Goal: Transaction & Acquisition: Book appointment/travel/reservation

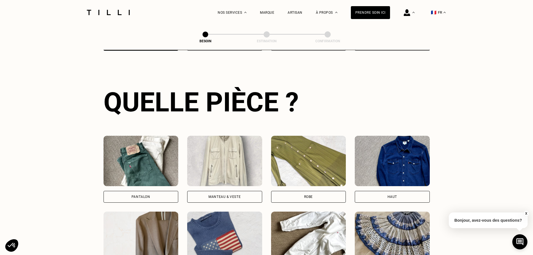
scroll to position [267, 0]
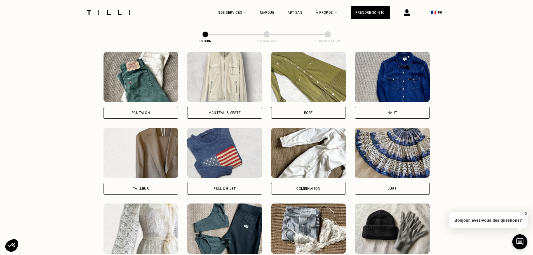
click at [393, 187] on div "Jupe" at bounding box center [392, 188] width 9 height 3
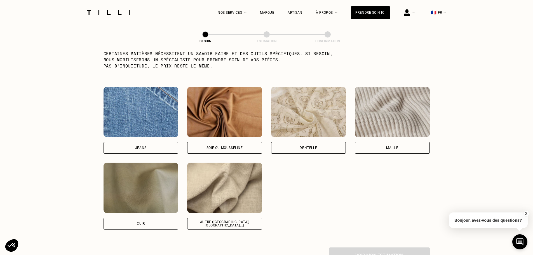
scroll to position [600, 0]
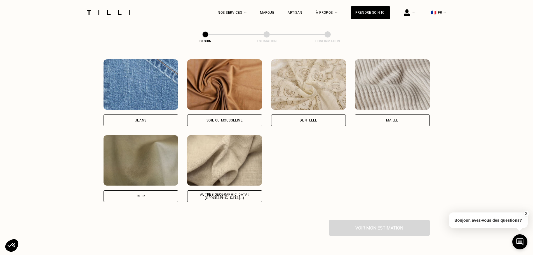
click at [245, 190] on div "Autre ([GEOGRAPHIC_DATA], [GEOGRAPHIC_DATA]...)" at bounding box center [224, 196] width 75 height 12
select select "FR"
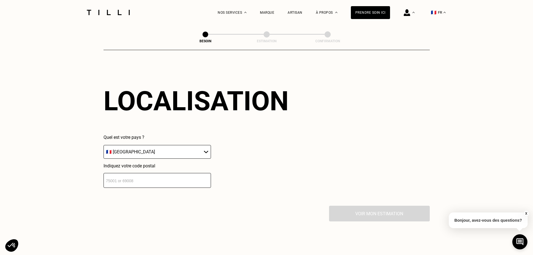
scroll to position [753, 0]
click at [165, 178] on input "number" at bounding box center [158, 179] width 108 height 15
type input "75008"
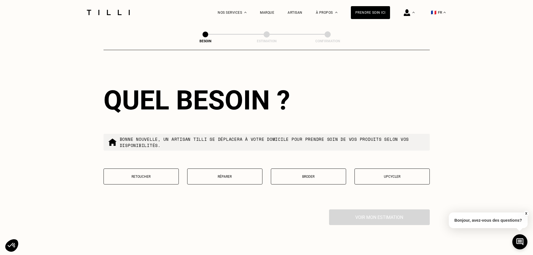
scroll to position [892, 0]
click at [219, 175] on p "Réparer" at bounding box center [224, 176] width 69 height 4
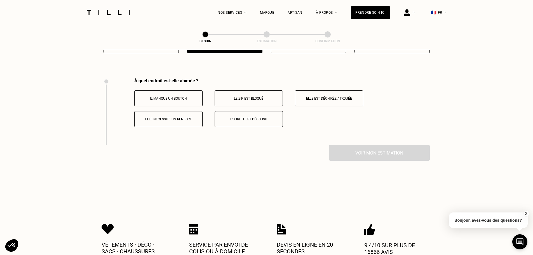
scroll to position [1036, 0]
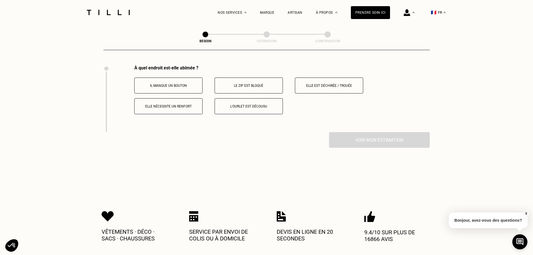
click at [321, 84] on p "Elle est déchirée / trouée" at bounding box center [329, 86] width 62 height 4
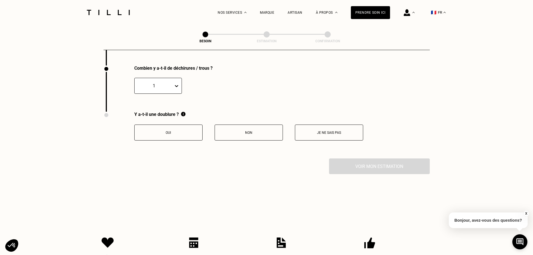
scroll to position [1103, 0]
click at [268, 134] on button "Non" at bounding box center [249, 132] width 68 height 16
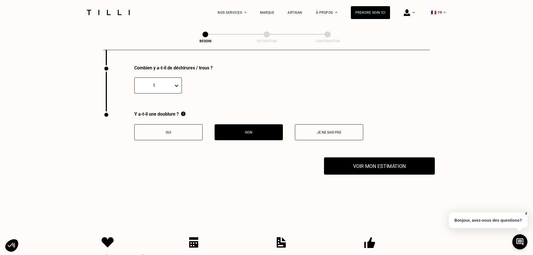
click at [366, 166] on button "Voir mon estimation" at bounding box center [379, 165] width 111 height 17
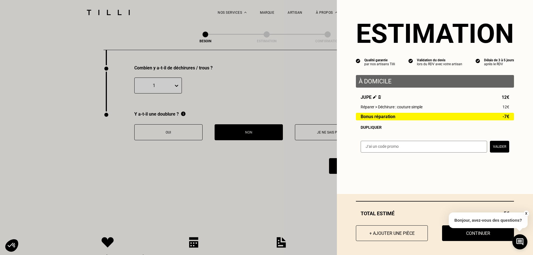
scroll to position [1131, 0]
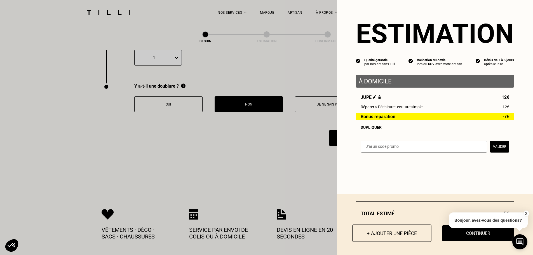
click at [392, 234] on button "+ Ajouter une pièce" at bounding box center [392, 233] width 79 height 17
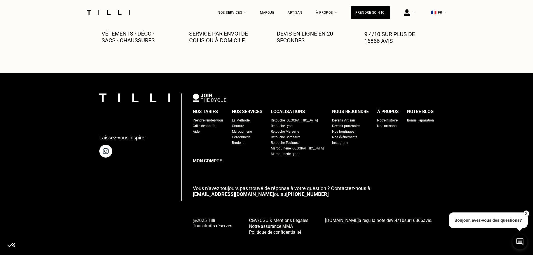
scroll to position [0, 0]
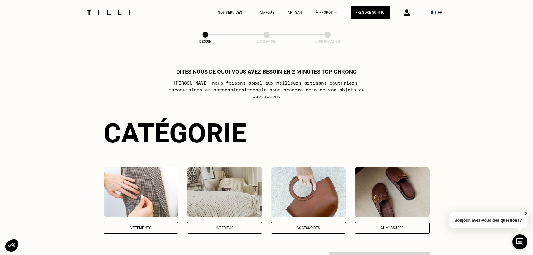
click at [148, 226] on div "Vêtements" at bounding box center [140, 227] width 21 height 3
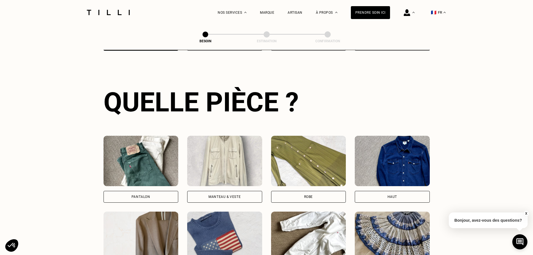
scroll to position [239, 0]
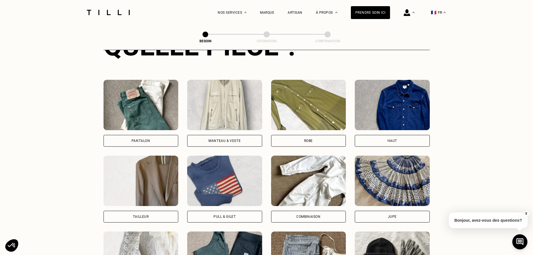
click at [374, 211] on div "Jupe" at bounding box center [392, 217] width 75 height 12
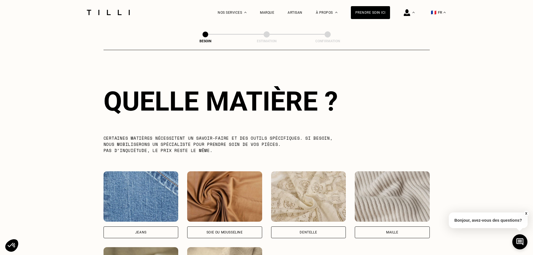
scroll to position [600, 0]
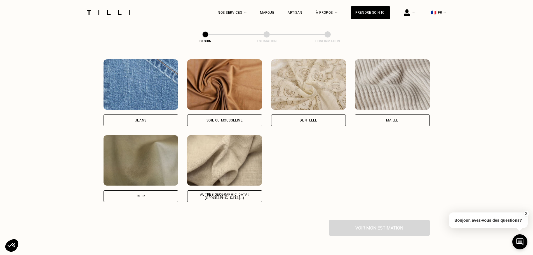
click at [199, 190] on div "Autre ([GEOGRAPHIC_DATA], [GEOGRAPHIC_DATA]...)" at bounding box center [224, 196] width 75 height 12
select select "FR"
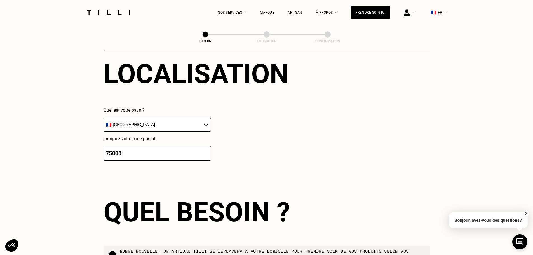
scroll to position [837, 0]
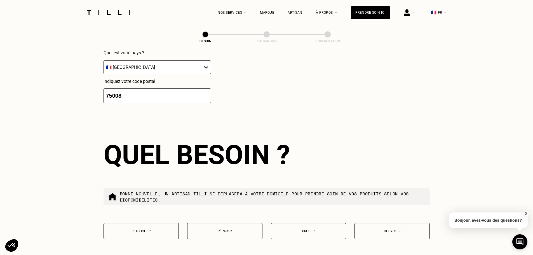
click at [141, 233] on button "Retoucher" at bounding box center [141, 231] width 75 height 16
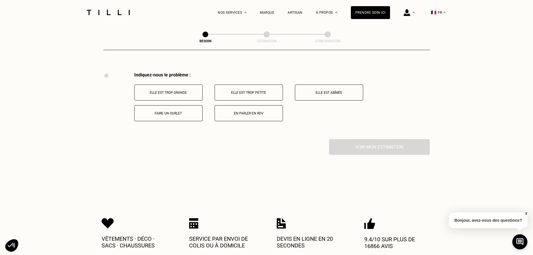
scroll to position [1036, 0]
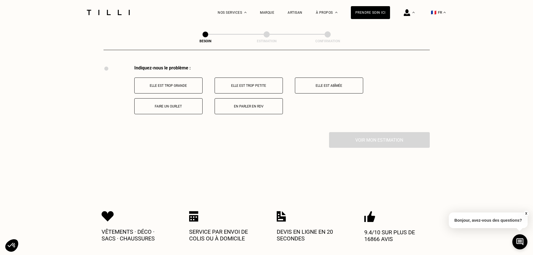
click at [168, 84] on p "Elle est trop grande" at bounding box center [168, 86] width 62 height 4
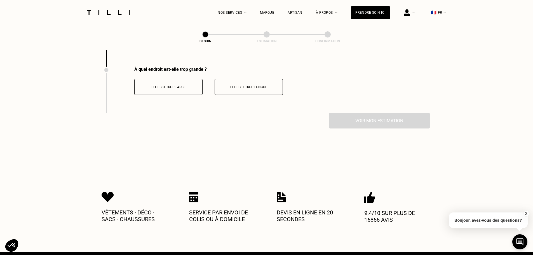
scroll to position [1103, 0]
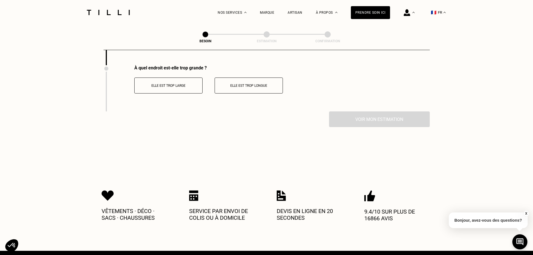
click at [167, 88] on button "Elle est trop large" at bounding box center [168, 86] width 68 height 16
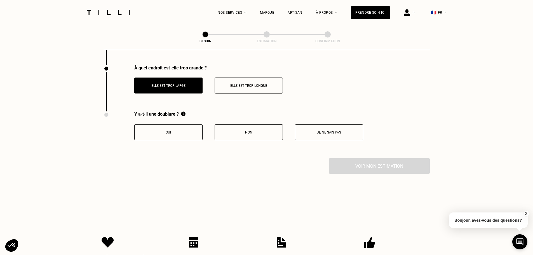
click at [177, 130] on p "Oui" at bounding box center [168, 132] width 62 height 4
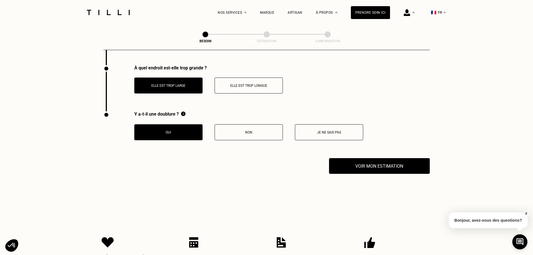
click at [232, 130] on p "Non" at bounding box center [249, 132] width 62 height 4
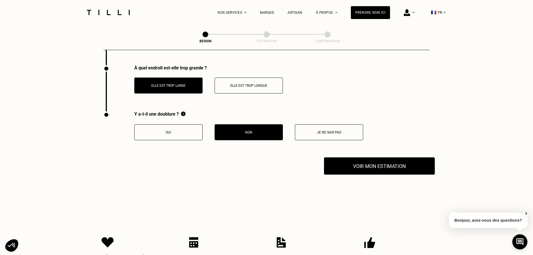
click at [360, 161] on button "Voir mon estimation" at bounding box center [379, 165] width 111 height 17
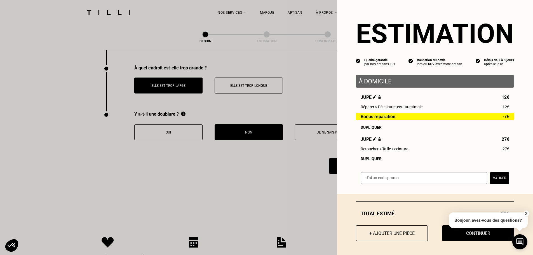
click at [378, 141] on img at bounding box center [379, 139] width 3 height 4
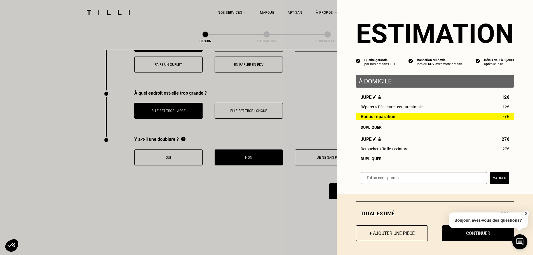
scroll to position [1075, 0]
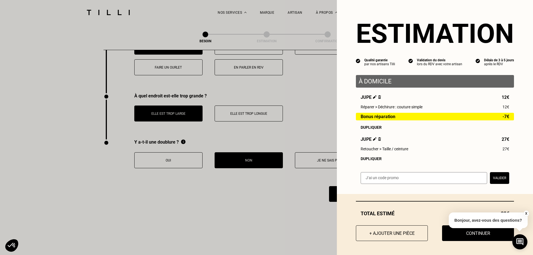
click at [378, 140] on img at bounding box center [379, 139] width 3 height 4
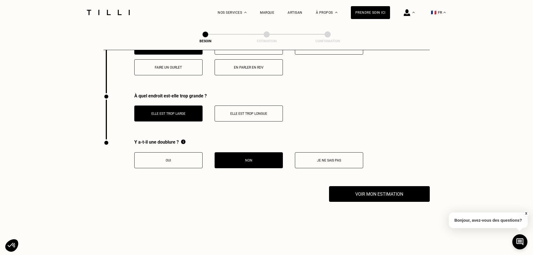
click at [526, 213] on button "X" at bounding box center [527, 214] width 6 height 6
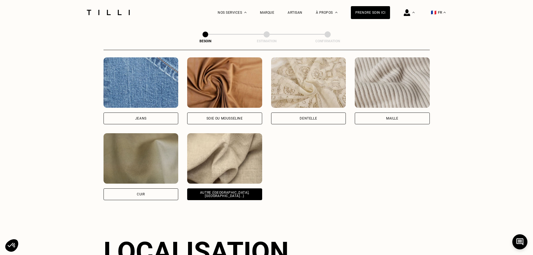
scroll to position [543, 0]
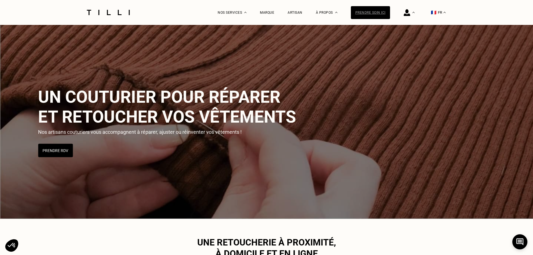
click at [372, 10] on div "Prendre soin ici" at bounding box center [370, 12] width 39 height 13
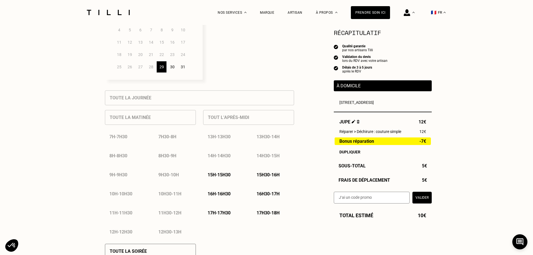
scroll to position [224, 0]
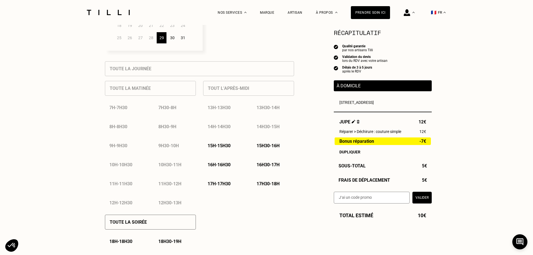
click at [226, 147] on p "15h - 15h30" at bounding box center [219, 145] width 23 height 5
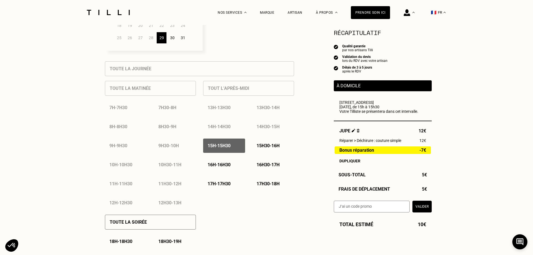
click at [256, 146] on div "15h30 - 16h" at bounding box center [273, 146] width 42 height 14
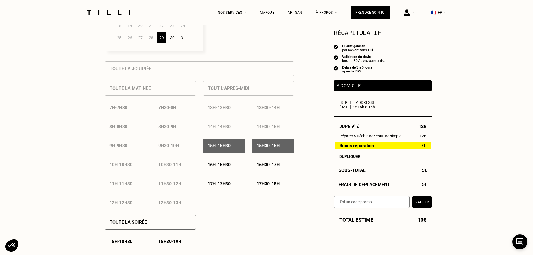
click at [225, 167] on p "16h - 16h30" at bounding box center [219, 164] width 23 height 5
click at [265, 167] on p "16h30 - 17h" at bounding box center [268, 164] width 23 height 5
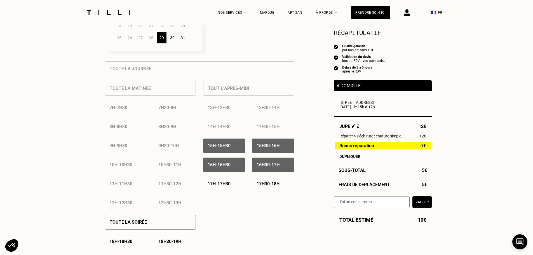
click at [259, 184] on p "17h30 - 18h" at bounding box center [268, 183] width 23 height 5
click at [221, 183] on p "17h - 17h30" at bounding box center [219, 183] width 23 height 5
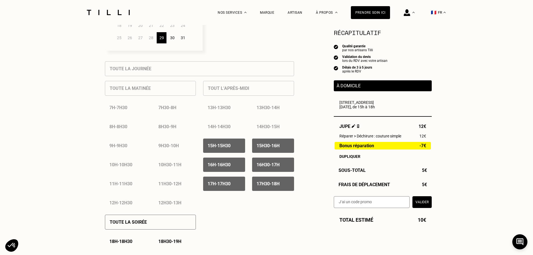
click at [161, 222] on div "Toute la soirée" at bounding box center [150, 222] width 91 height 15
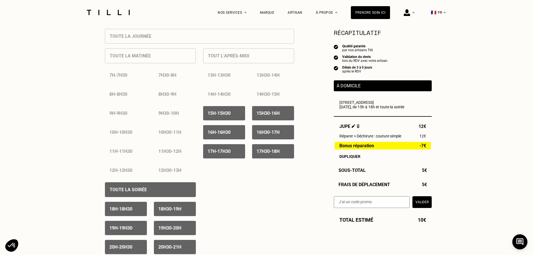
scroll to position [308, 0]
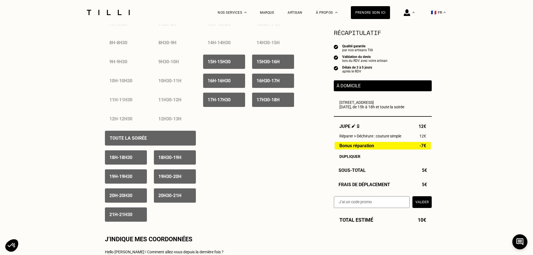
click at [166, 196] on p "20h30 - 21h" at bounding box center [169, 195] width 23 height 5
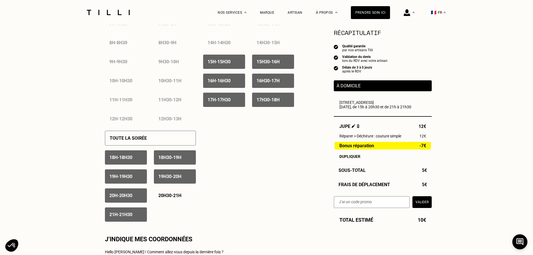
click at [140, 200] on div "20h - 20h30" at bounding box center [126, 195] width 42 height 14
click at [139, 216] on div "21h - 21h30" at bounding box center [126, 214] width 42 height 14
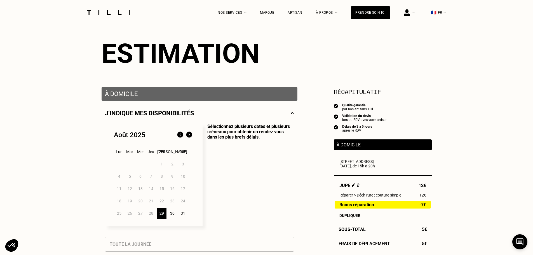
scroll to position [0, 0]
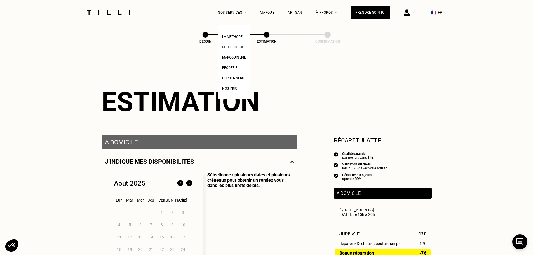
click at [236, 48] on span "Retoucherie" at bounding box center [233, 47] width 22 height 4
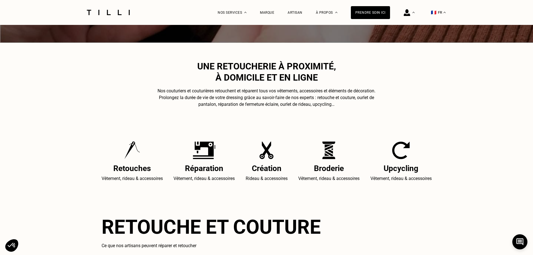
scroll to position [224, 0]
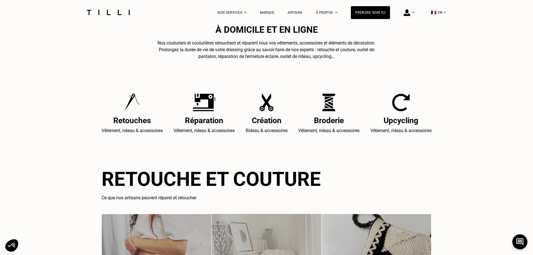
click at [332, 125] on h2 "Broderie" at bounding box center [329, 120] width 61 height 9
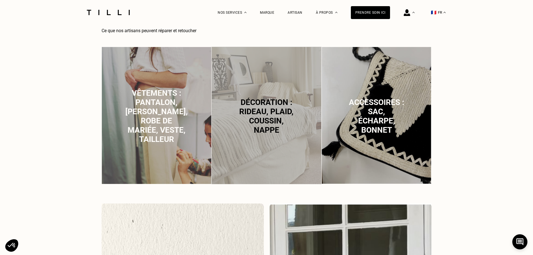
scroll to position [392, 0]
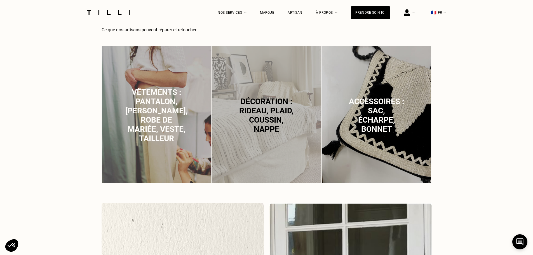
click at [167, 128] on span "Vêtements : pantalon, [PERSON_NAME], robe de mariée, veste, tailleur" at bounding box center [156, 115] width 62 height 55
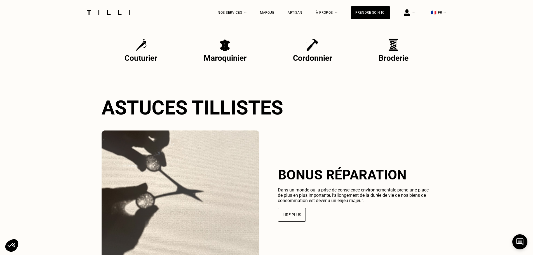
scroll to position [1078, 0]
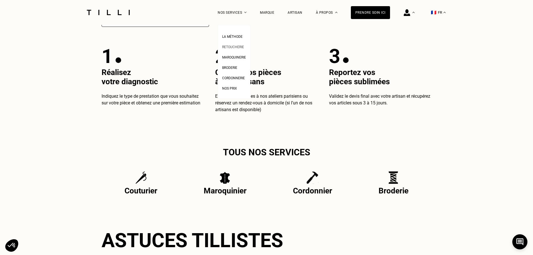
click at [235, 47] on span "Retoucherie" at bounding box center [233, 47] width 22 height 4
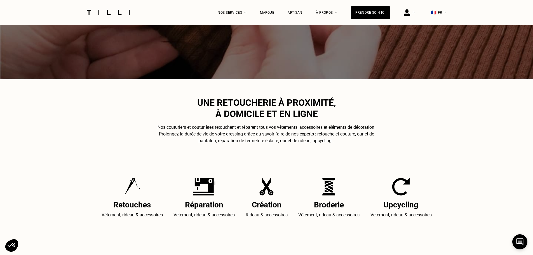
scroll to position [196, 0]
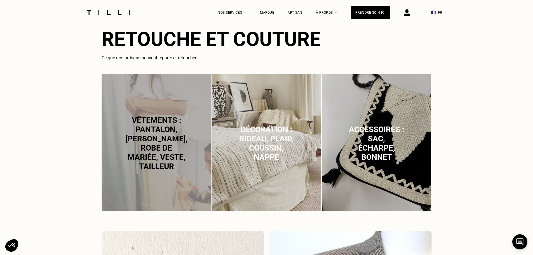
click at [137, 162] on p "Vêtements : pantalon, [PERSON_NAME], robe de mariée, veste, tailleur" at bounding box center [156, 143] width 62 height 55
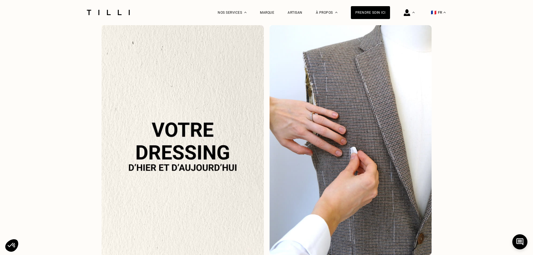
scroll to position [574, 0]
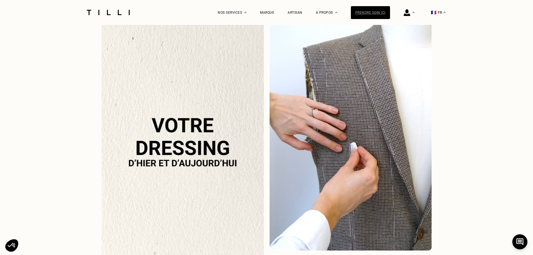
click at [382, 11] on div "Prendre soin ici" at bounding box center [370, 12] width 39 height 13
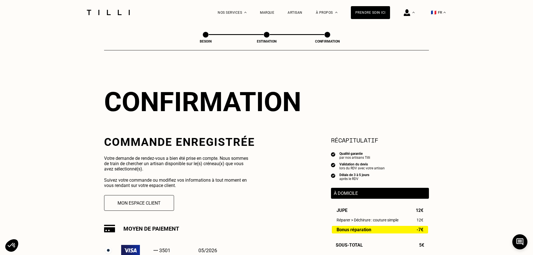
click at [204, 37] on span at bounding box center [206, 35] width 6 height 6
select select "FR"
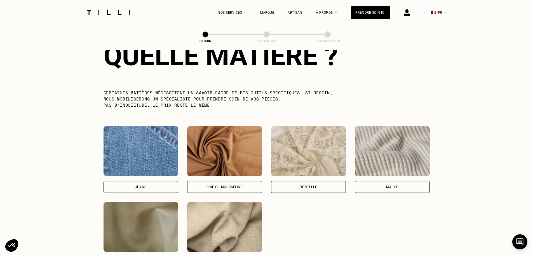
scroll to position [528, 0]
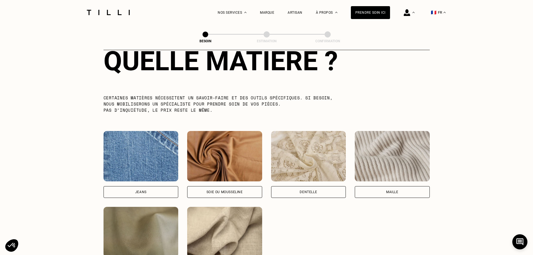
click at [147, 164] on img at bounding box center [141, 156] width 75 height 50
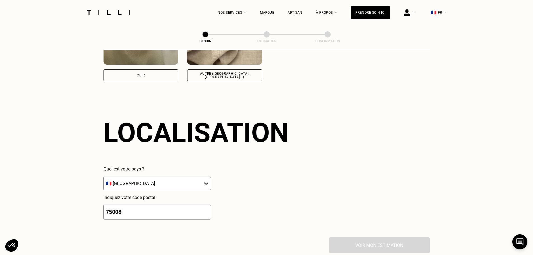
scroll to position [753, 0]
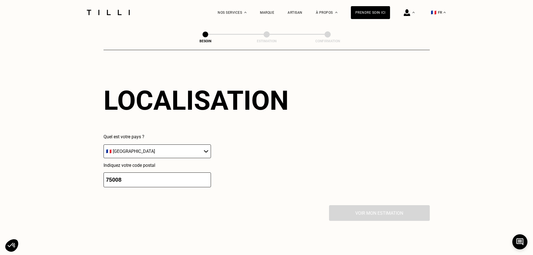
click at [176, 176] on input "75008" at bounding box center [158, 179] width 108 height 15
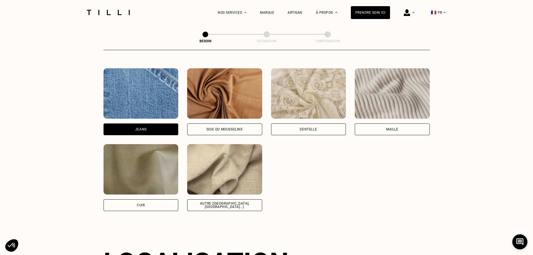
scroll to position [585, 0]
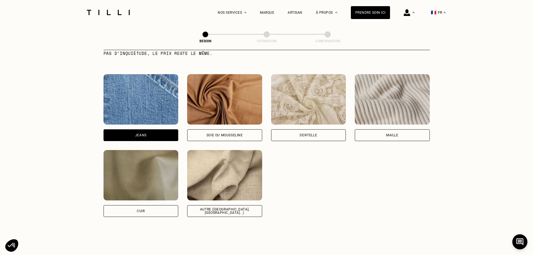
click at [144, 129] on div "Jeans" at bounding box center [141, 135] width 75 height 12
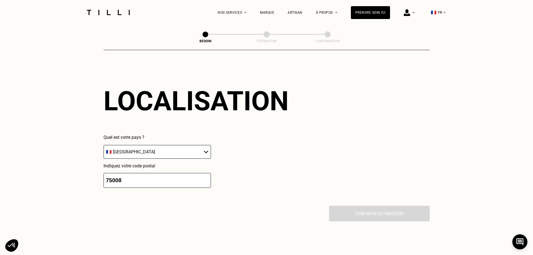
scroll to position [753, 0]
click at [164, 181] on input "75008" at bounding box center [158, 179] width 108 height 15
click at [216, 197] on div "Localisation Quel est votre pays ? 🇩🇪 [GEOGRAPHIC_DATA] 🇦🇹 [GEOGRAPHIC_DATA] 🇧🇪…" at bounding box center [267, 136] width 327 height 138
click at [178, 179] on input "75008" at bounding box center [158, 179] width 108 height 15
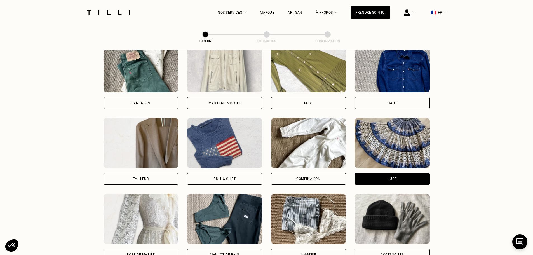
scroll to position [249, 0]
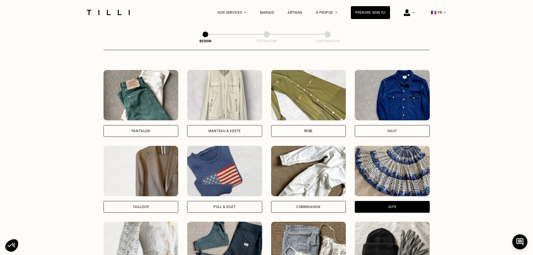
click at [148, 129] on div "Pantalon" at bounding box center [141, 131] width 75 height 12
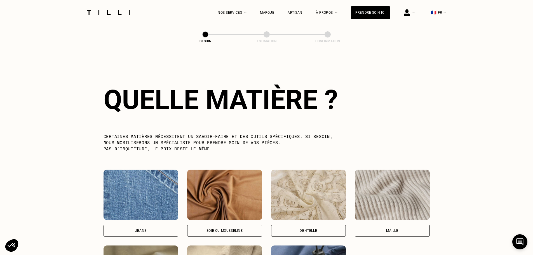
scroll to position [572, 0]
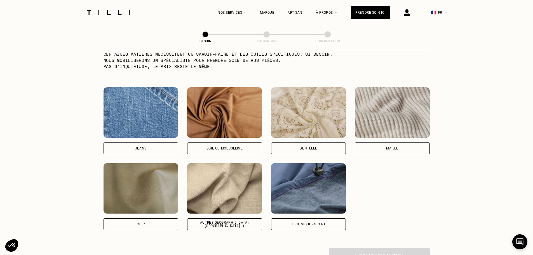
click at [145, 143] on div "Jeans" at bounding box center [141, 149] width 75 height 12
select select "FR"
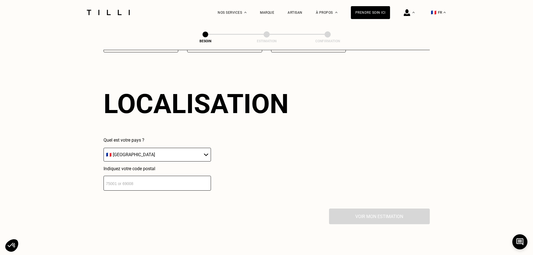
scroll to position [753, 0]
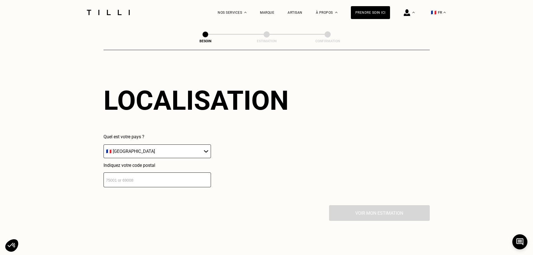
click at [160, 172] on input "number" at bounding box center [158, 179] width 108 height 15
type input "75008"
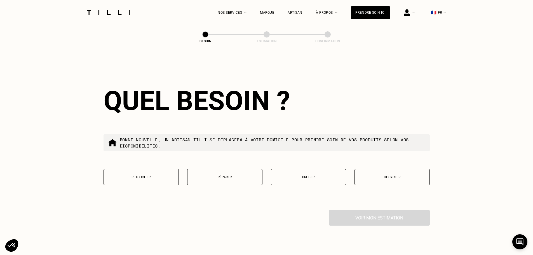
scroll to position [892, 0]
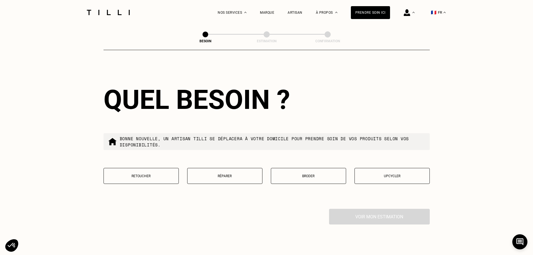
click at [212, 176] on button "Réparer" at bounding box center [224, 176] width 75 height 16
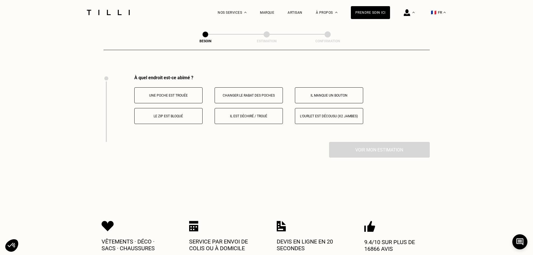
scroll to position [1036, 0]
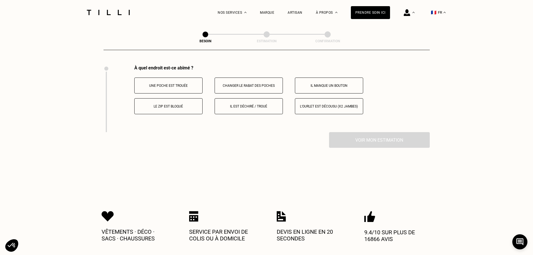
click at [315, 101] on button "L‘ourlet est décousu (x2 jambes)" at bounding box center [329, 106] width 68 height 16
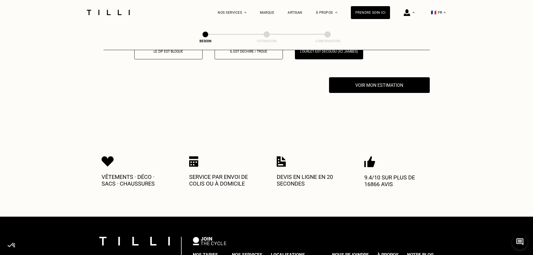
scroll to position [1103, 0]
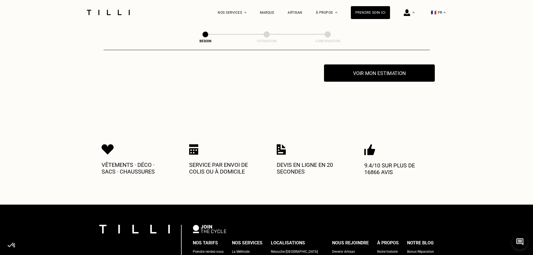
click at [398, 71] on button "Voir mon estimation" at bounding box center [379, 72] width 111 height 17
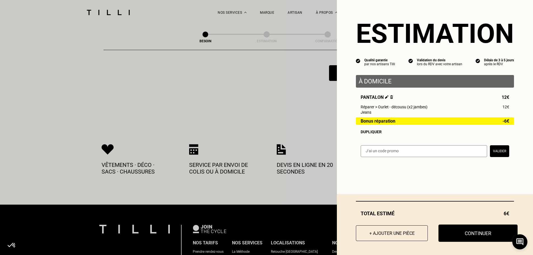
click at [460, 239] on button "Continuer" at bounding box center [478, 233] width 79 height 17
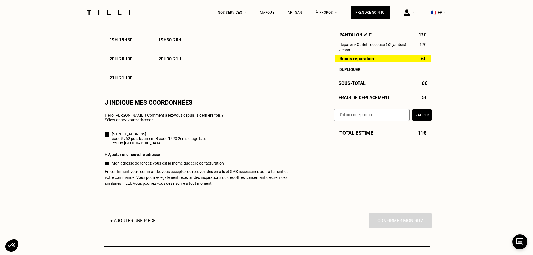
scroll to position [504, 0]
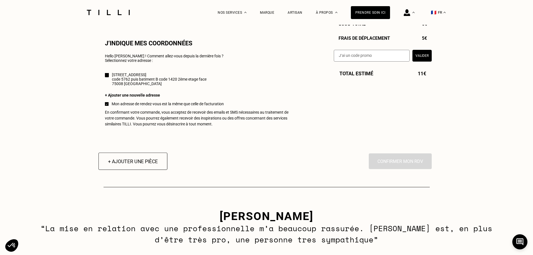
click at [129, 164] on button "+ Ajouter une pièce" at bounding box center [132, 161] width 69 height 17
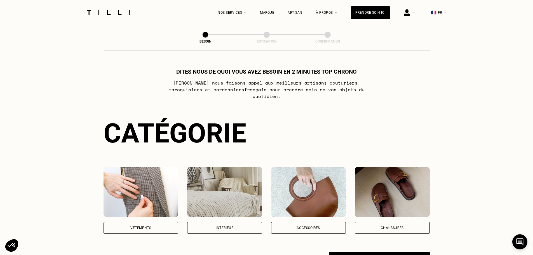
click at [145, 228] on div "Vêtements" at bounding box center [141, 228] width 75 height 12
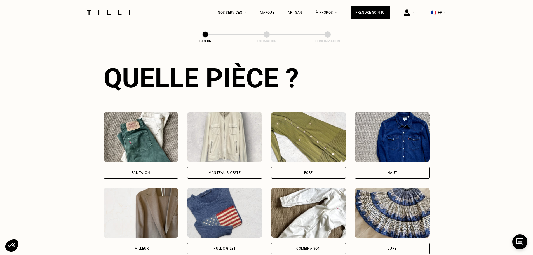
scroll to position [239, 0]
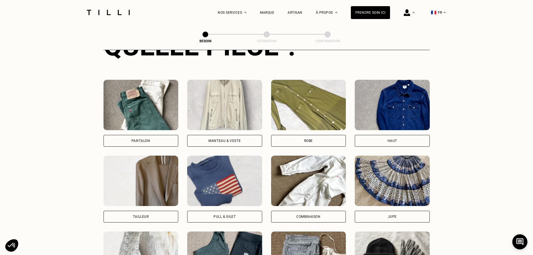
click at [392, 215] on div "Jupe" at bounding box center [392, 216] width 9 height 3
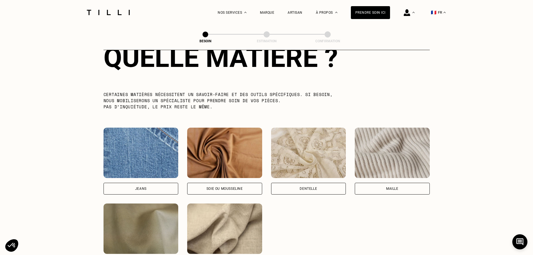
scroll to position [544, 0]
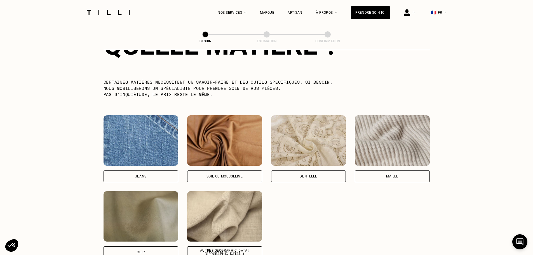
click at [213, 246] on div "Autre ([GEOGRAPHIC_DATA], [GEOGRAPHIC_DATA]...)" at bounding box center [224, 252] width 75 height 12
select select "FR"
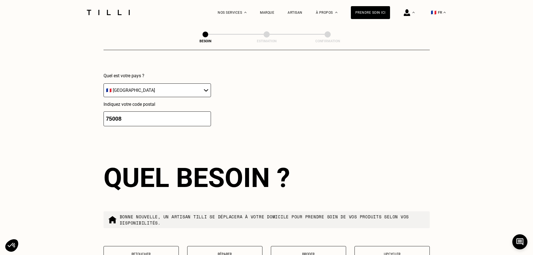
scroll to position [865, 0]
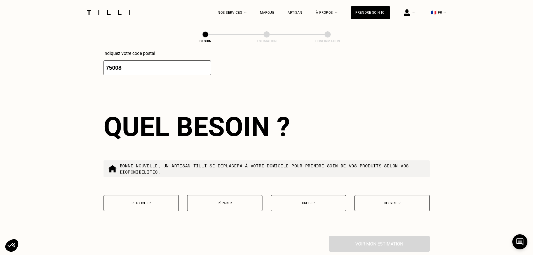
click at [232, 204] on button "Réparer" at bounding box center [224, 203] width 75 height 16
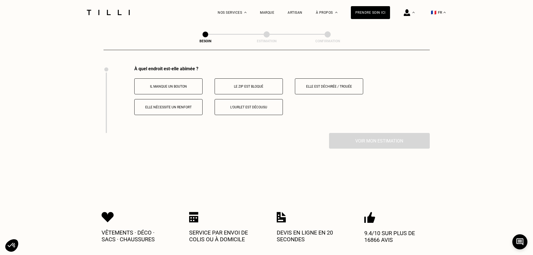
scroll to position [1036, 0]
click at [312, 81] on button "Elle est déchirée / trouée" at bounding box center [329, 86] width 68 height 16
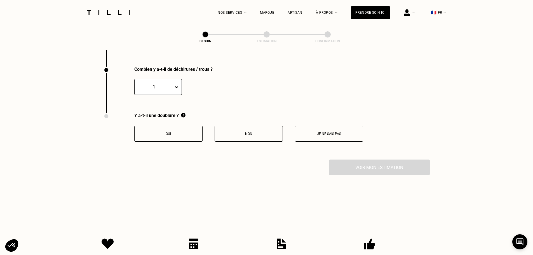
scroll to position [1103, 0]
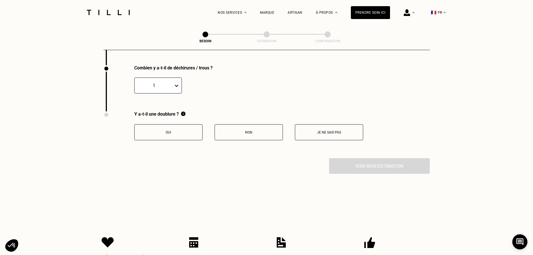
click at [234, 124] on button "Non" at bounding box center [249, 132] width 68 height 16
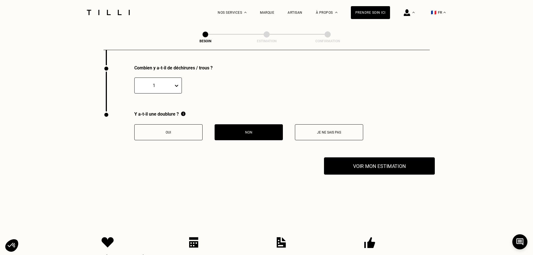
click at [376, 170] on button "Voir mon estimation" at bounding box center [379, 165] width 111 height 17
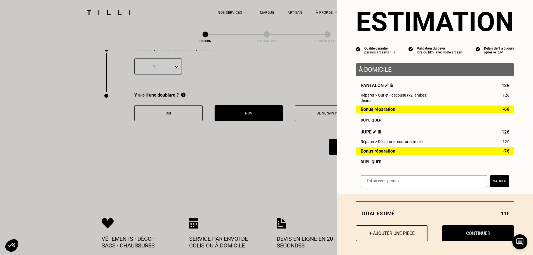
scroll to position [1159, 0]
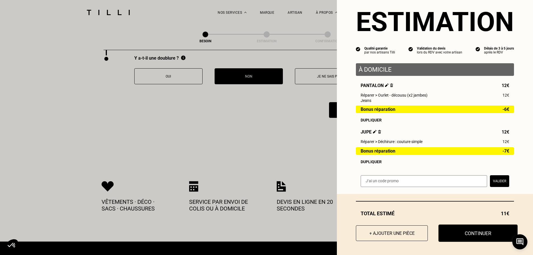
click at [463, 236] on button "Continuer" at bounding box center [478, 233] width 79 height 17
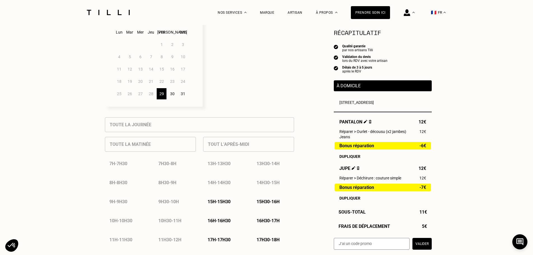
scroll to position [196, 0]
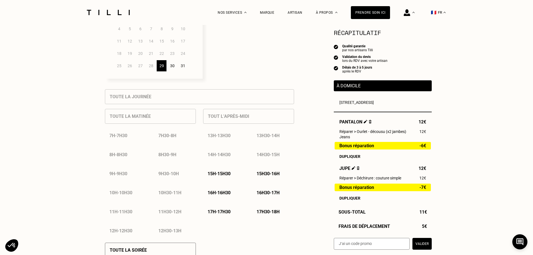
click at [227, 174] on p "15h - 15h30" at bounding box center [219, 173] width 23 height 5
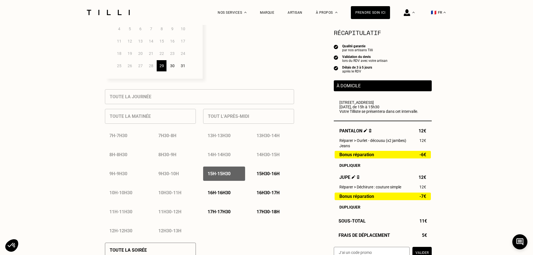
drag, startPoint x: 254, startPoint y: 172, endPoint x: 260, endPoint y: 174, distance: 6.5
click at [254, 172] on div "15h30 - 16h" at bounding box center [273, 174] width 42 height 14
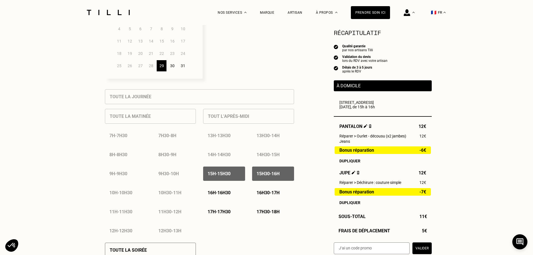
click at [215, 195] on p "16h - 16h30" at bounding box center [219, 192] width 23 height 5
click at [280, 192] on p "16h30 - 17h" at bounding box center [268, 192] width 23 height 5
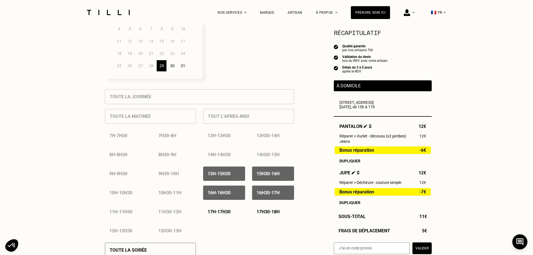
click at [234, 211] on div "17h - 17h30" at bounding box center [224, 212] width 42 height 14
click at [264, 211] on div "17h30 - 18h" at bounding box center [273, 212] width 42 height 14
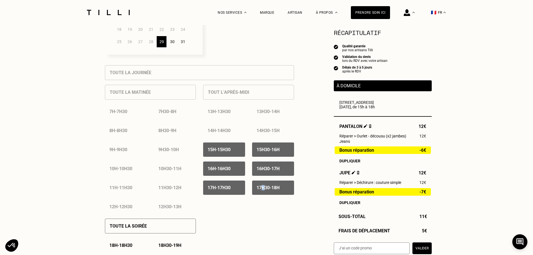
scroll to position [280, 0]
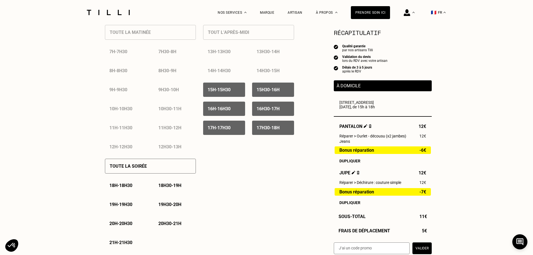
click at [118, 168] on p "Toute la soirée" at bounding box center [128, 166] width 37 height 5
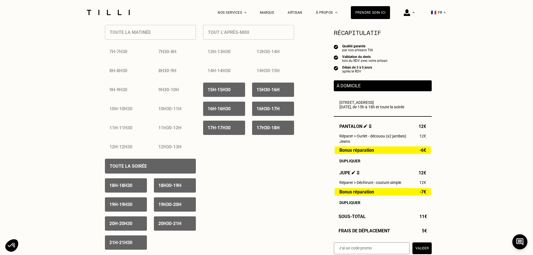
click at [173, 222] on div "20h30 - 21h" at bounding box center [175, 223] width 42 height 14
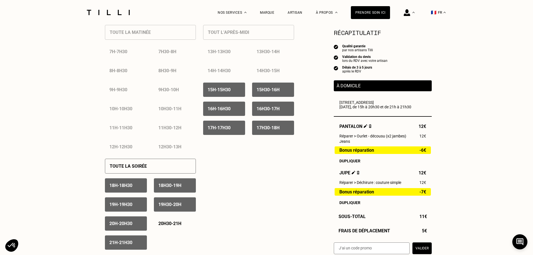
click at [128, 245] on p "21h - 21h30" at bounding box center [120, 242] width 23 height 5
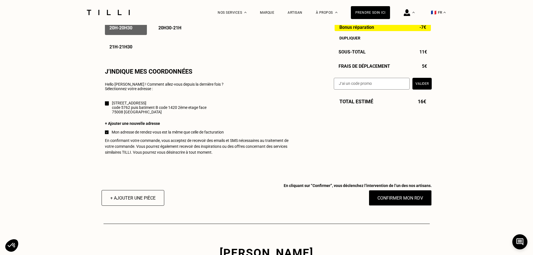
scroll to position [476, 0]
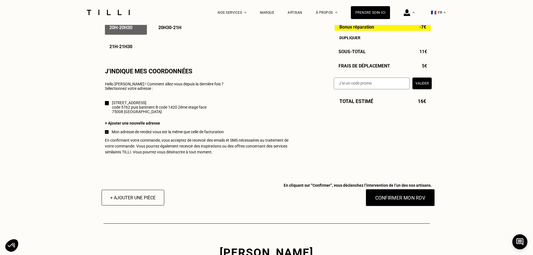
click at [400, 203] on button "Confirmer mon RDV" at bounding box center [400, 197] width 69 height 17
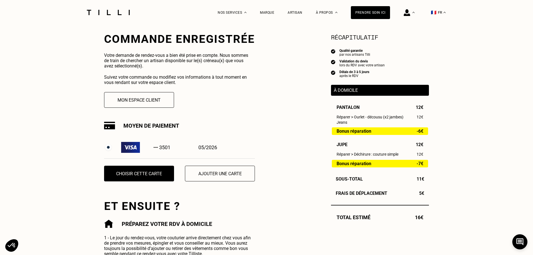
scroll to position [140, 0]
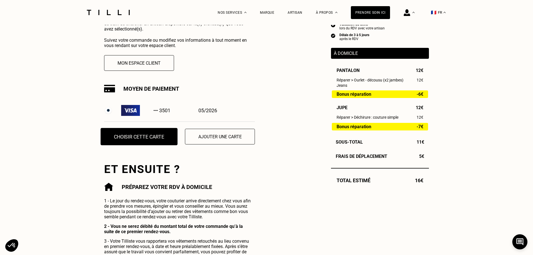
click at [147, 142] on button "Choisir cette carte" at bounding box center [139, 136] width 77 height 17
click at [146, 136] on button "Choisir cette carte" at bounding box center [139, 136] width 77 height 17
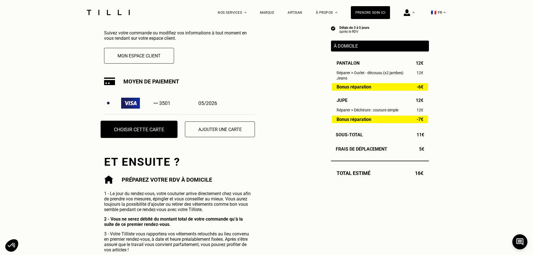
scroll to position [147, 0]
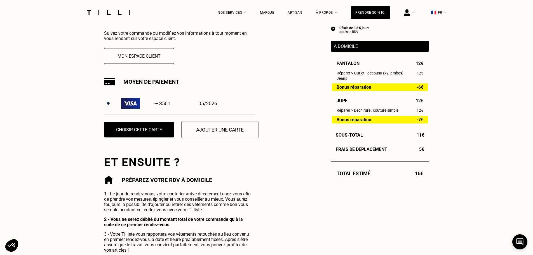
click at [229, 132] on button "Ajouter une carte" at bounding box center [220, 129] width 77 height 17
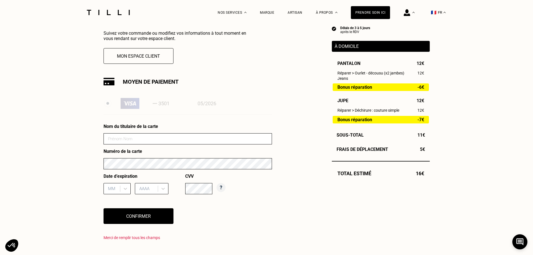
click at [191, 142] on input at bounding box center [188, 138] width 169 height 11
click at [199, 124] on div "3501 05/2026 Nom du titulaire de la carte Numéro de la carte Date d’expiration …" at bounding box center [188, 168] width 169 height 152
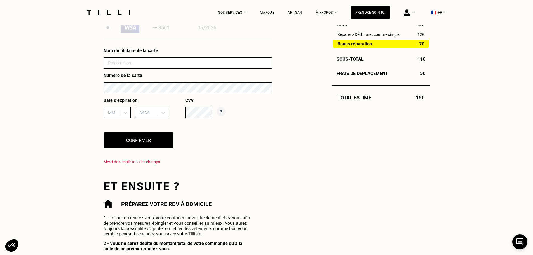
scroll to position [231, 0]
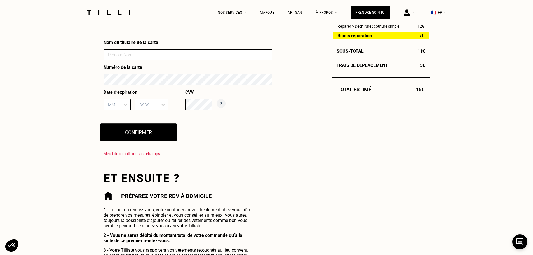
click at [134, 129] on button "Confirmer" at bounding box center [138, 131] width 77 height 17
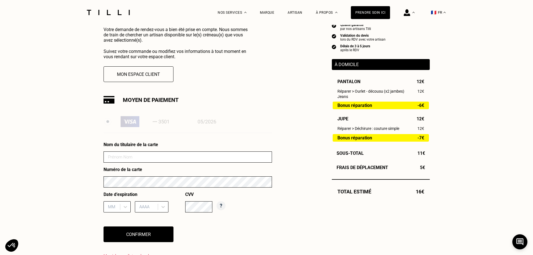
scroll to position [119, 0]
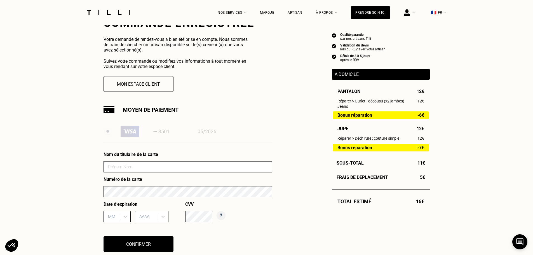
click at [132, 135] on img at bounding box center [130, 131] width 19 height 11
click at [130, 244] on button "Confirmer" at bounding box center [138, 243] width 77 height 17
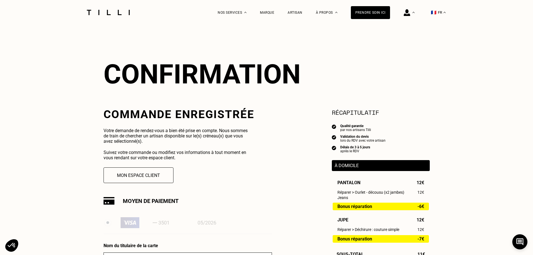
scroll to position [0, 0]
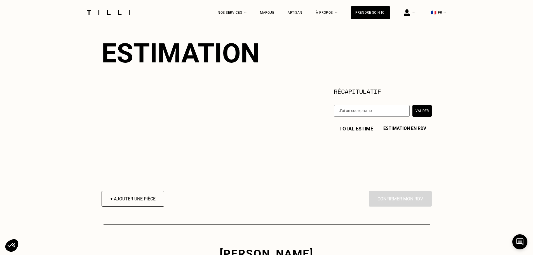
scroll to position [112, 0]
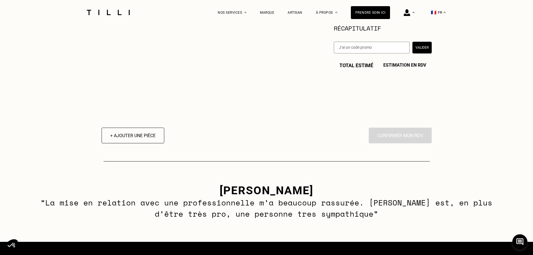
click at [401, 137] on div "En cliquant sur “Confirmer”, vous déclenchez l’intervention de l’un des nos art…" at bounding box center [400, 136] width 63 height 16
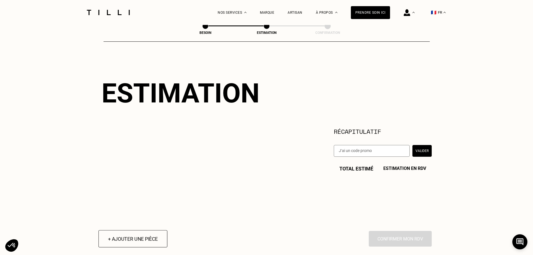
scroll to position [0, 0]
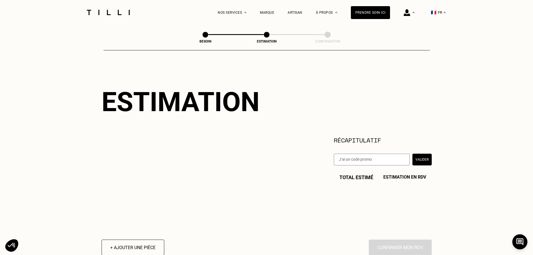
click at [265, 37] on span at bounding box center [267, 35] width 6 height 6
click at [265, 34] on span at bounding box center [267, 35] width 6 height 6
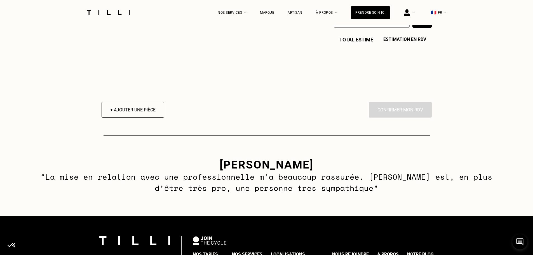
scroll to position [84, 0]
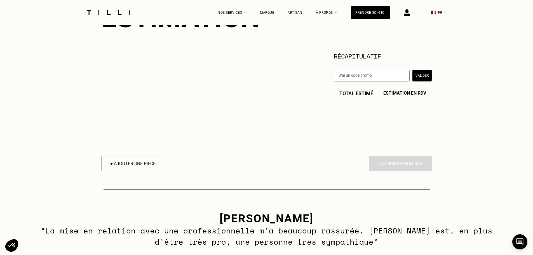
click at [386, 166] on div "En cliquant sur “Confirmer”, vous déclenchez l’intervention de l’un des nos art…" at bounding box center [400, 164] width 63 height 16
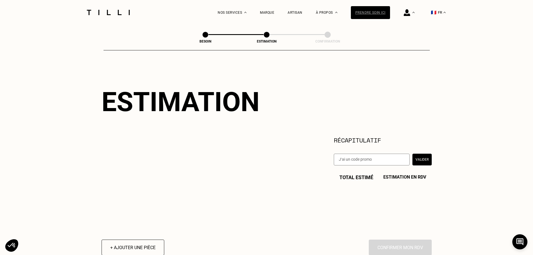
click at [360, 15] on div "Prendre soin ici" at bounding box center [370, 12] width 39 height 13
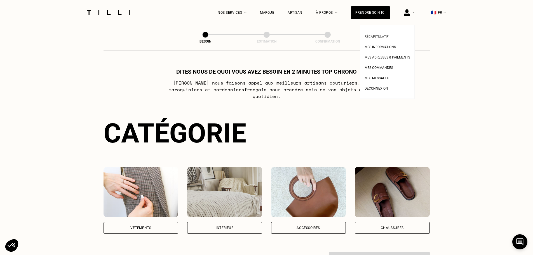
click at [383, 36] on span "Récapitulatif" at bounding box center [377, 37] width 24 height 4
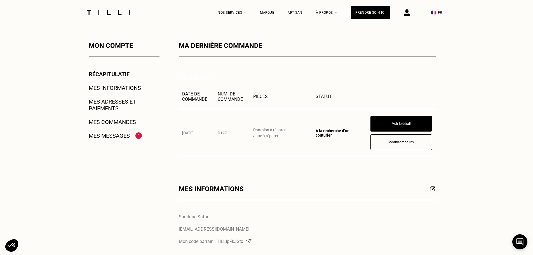
scroll to position [84, 0]
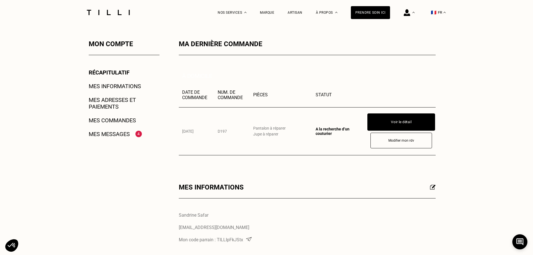
click at [389, 121] on button "Voir le détail" at bounding box center [402, 121] width 68 height 17
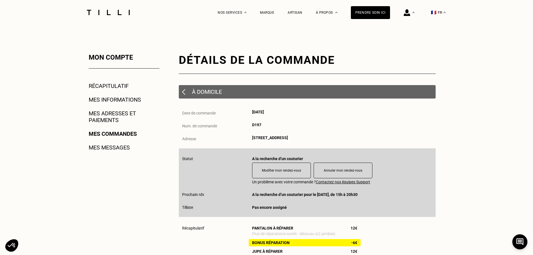
scroll to position [84, 0]
